Goal: Navigation & Orientation: Find specific page/section

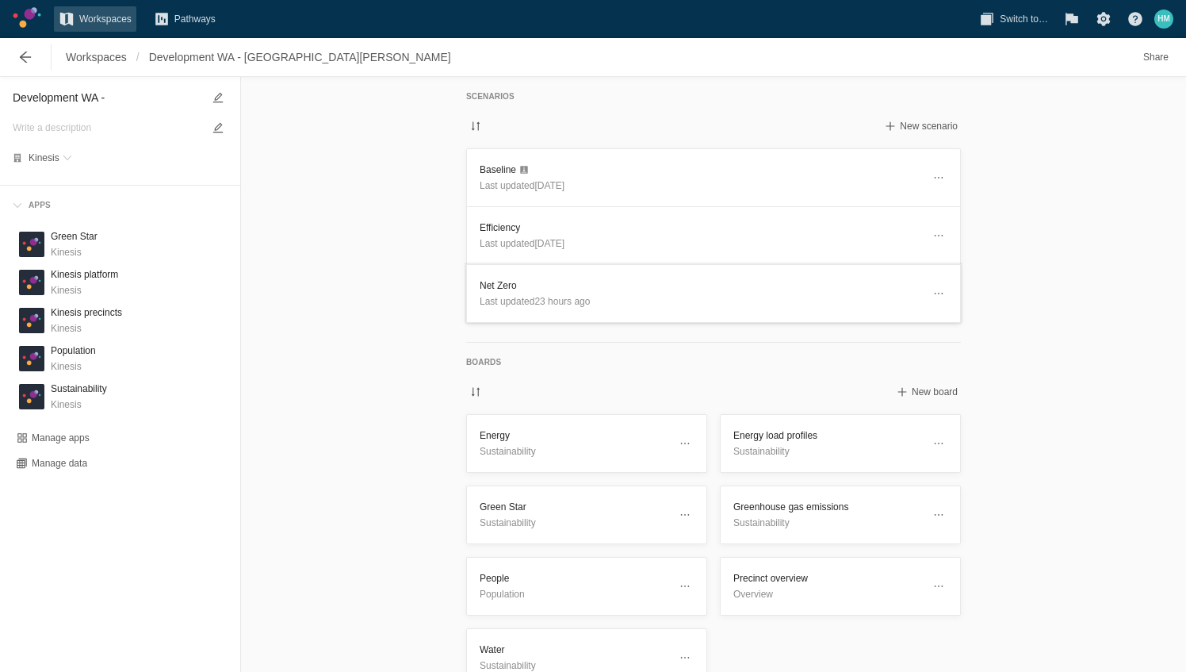
click at [554, 307] on p "Last updated 23 hours ago" at bounding box center [701, 301] width 443 height 16
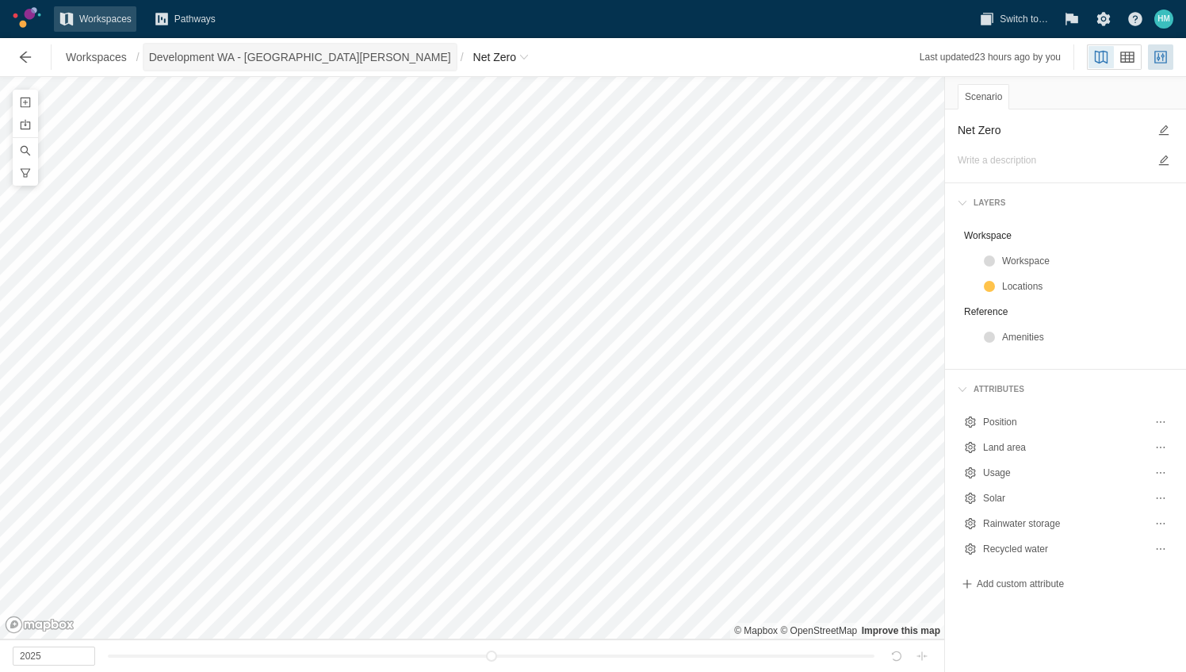
click at [230, 51] on span "Development WA - [GEOGRAPHIC_DATA][PERSON_NAME]" at bounding box center [300, 57] width 302 height 16
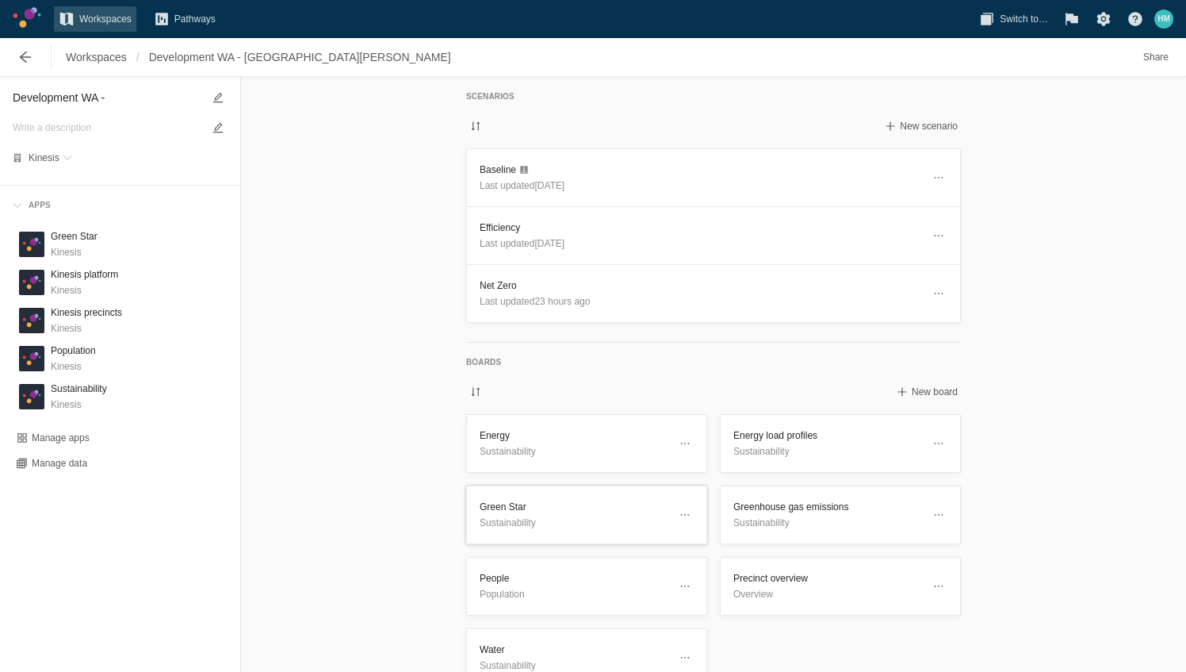
click at [547, 531] on header "Green Star Sustainability" at bounding box center [586, 514] width 239 height 57
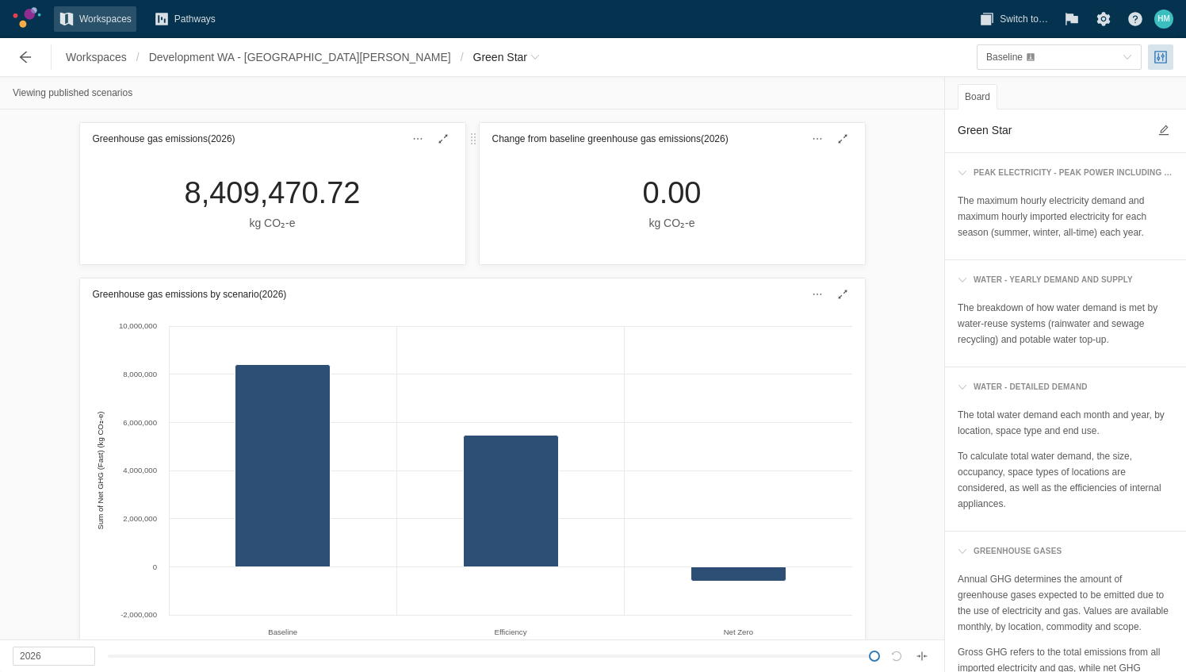
scroll to position [1361, 0]
